Goal: Task Accomplishment & Management: Manage account settings

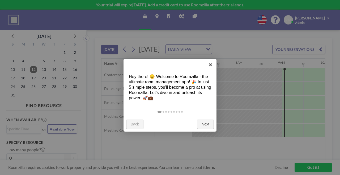
scroll to position [0, 294]
click at [210, 63] on link "×" at bounding box center [211, 65] width 12 height 12
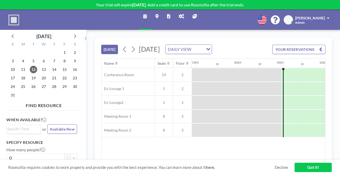
click at [169, 14] on icon at bounding box center [168, 16] width 3 height 4
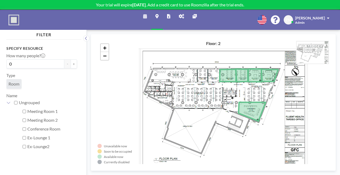
click at [179, 14] on icon at bounding box center [181, 16] width 5 height 4
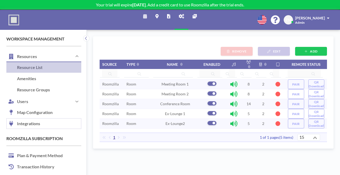
click at [31, 118] on link "Integrations" at bounding box center [43, 123] width 75 height 11
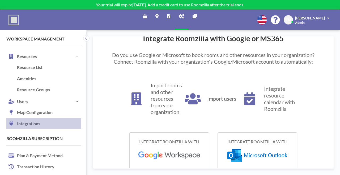
click at [148, 15] on link "Schedule" at bounding box center [145, 20] width 12 height 20
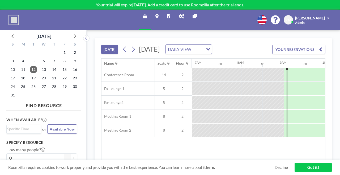
scroll to position [0, 294]
